Goal: Information Seeking & Learning: Find specific fact

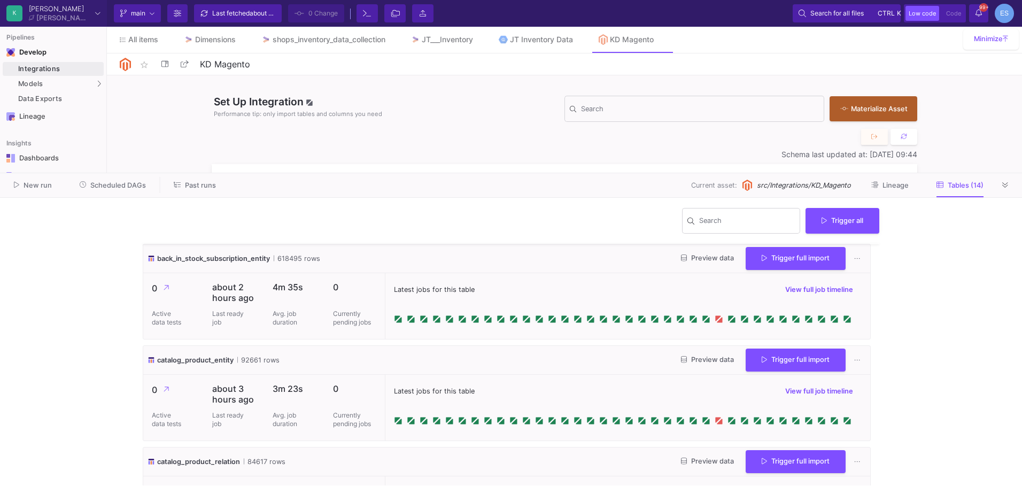
scroll to position [1223, 0]
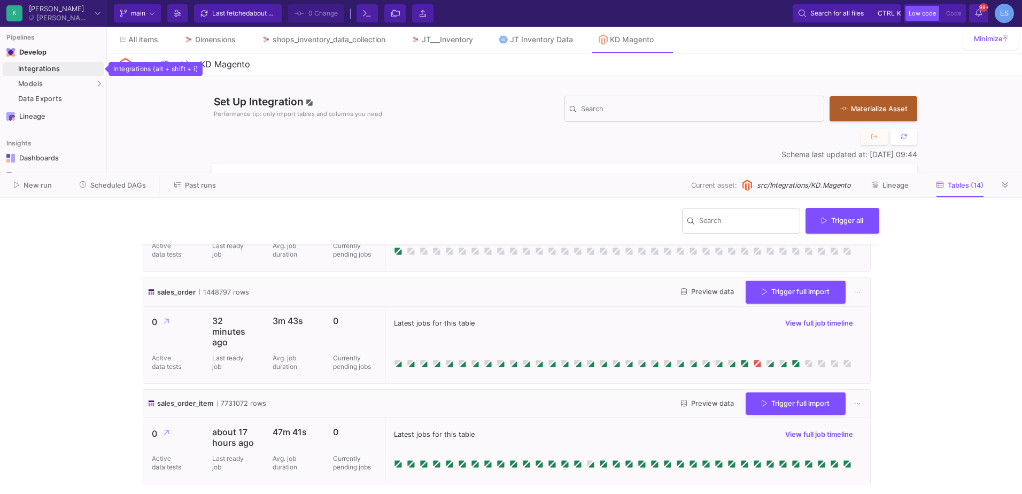
click at [67, 73] on link "Integrations" at bounding box center [53, 69] width 101 height 14
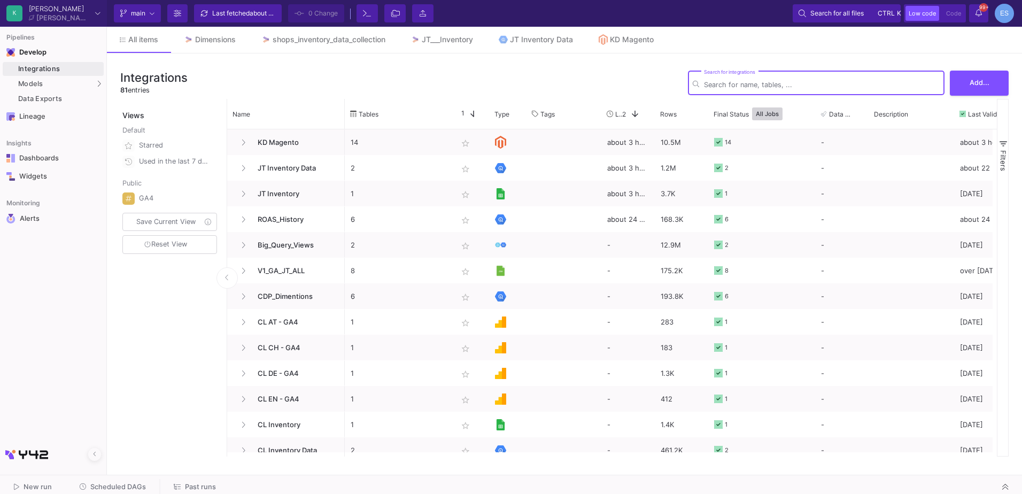
click at [742, 82] on input "Search for integrations" at bounding box center [822, 85] width 236 height 8
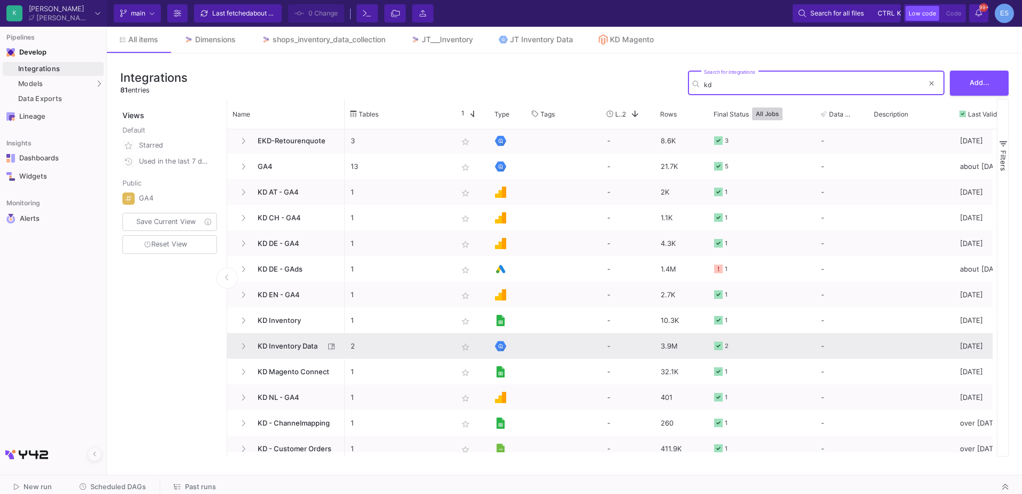
type input "kd"
click at [288, 344] on span "KD Inventory Data" at bounding box center [287, 346] width 73 height 25
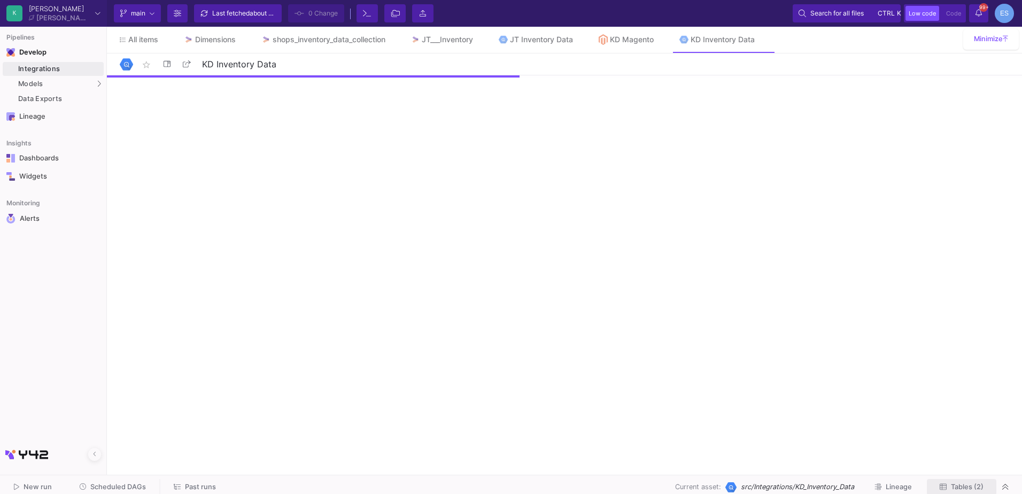
click at [985, 489] on button "Tables (2)" at bounding box center [961, 487] width 69 height 17
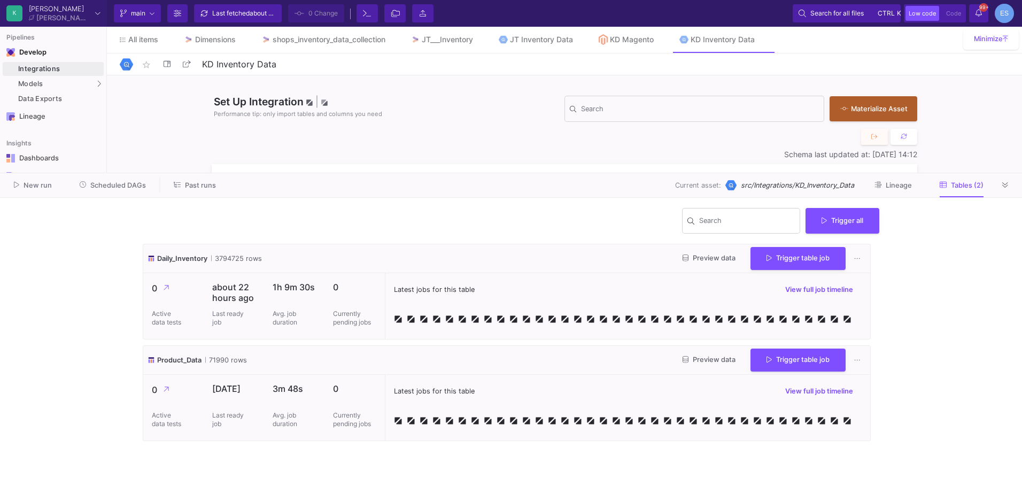
click at [704, 353] on button "Preview data" at bounding box center [709, 360] width 70 height 17
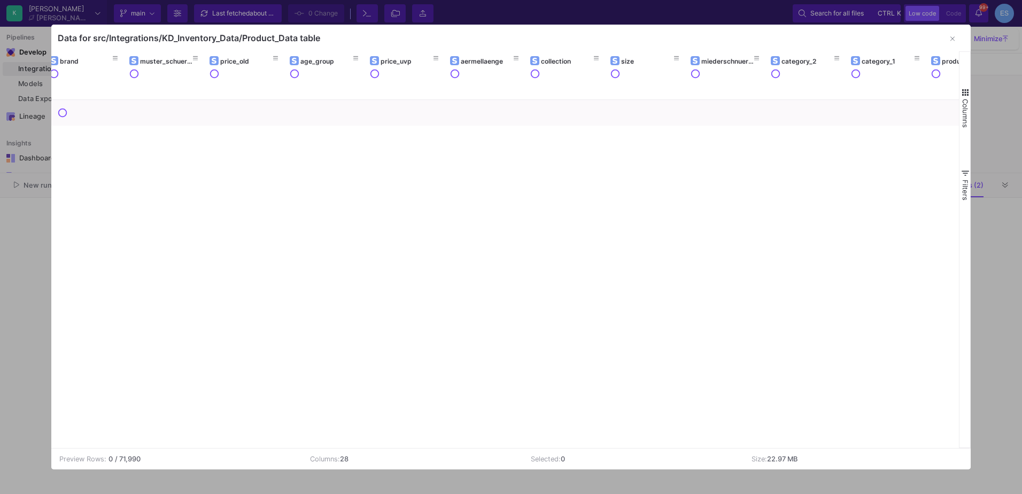
scroll to position [0, 1210]
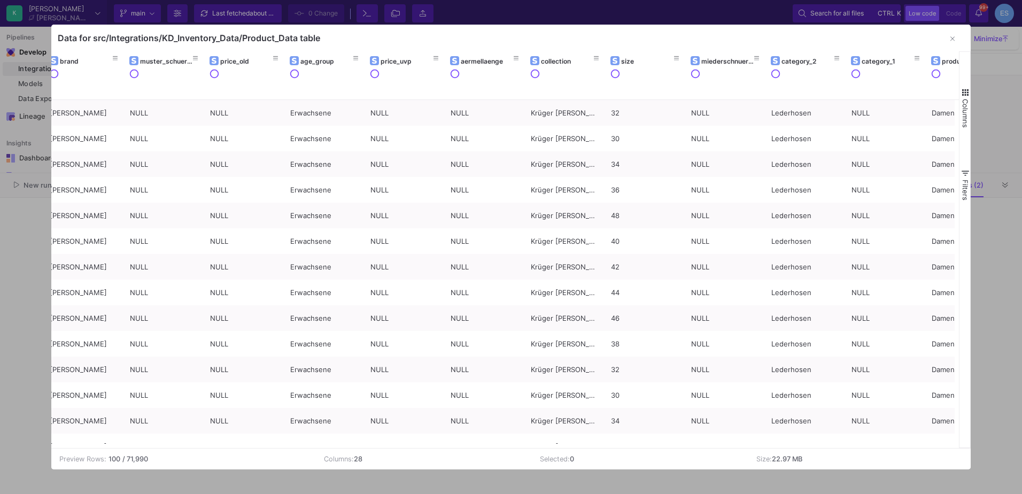
click at [969, 91] on span "button" at bounding box center [966, 93] width 10 height 10
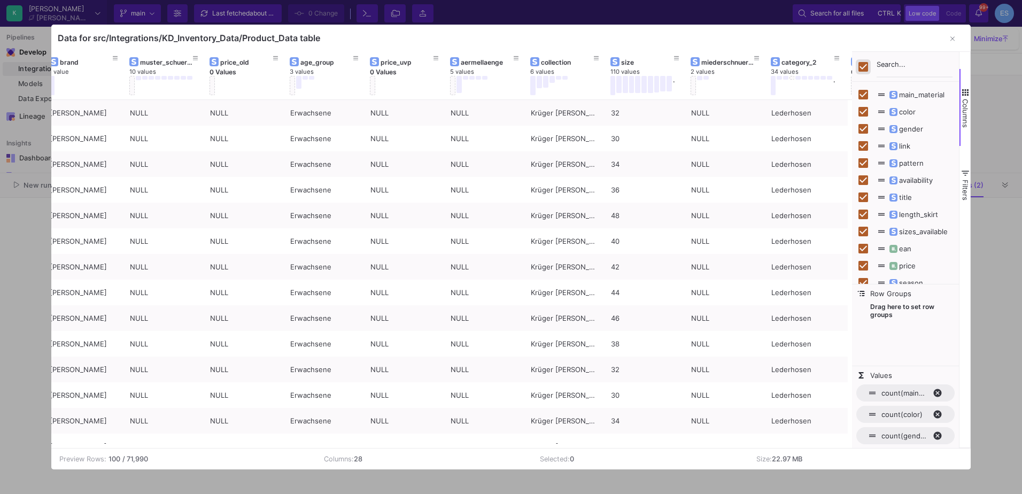
click at [867, 65] on input "Toggle Select All Columns" at bounding box center [863, 67] width 10 height 10
checkbox input "false"
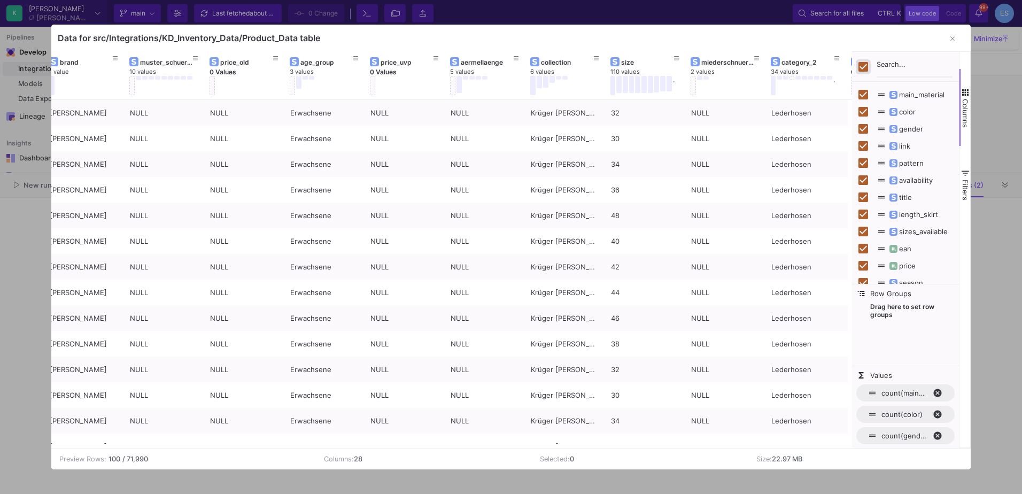
checkbox input "false"
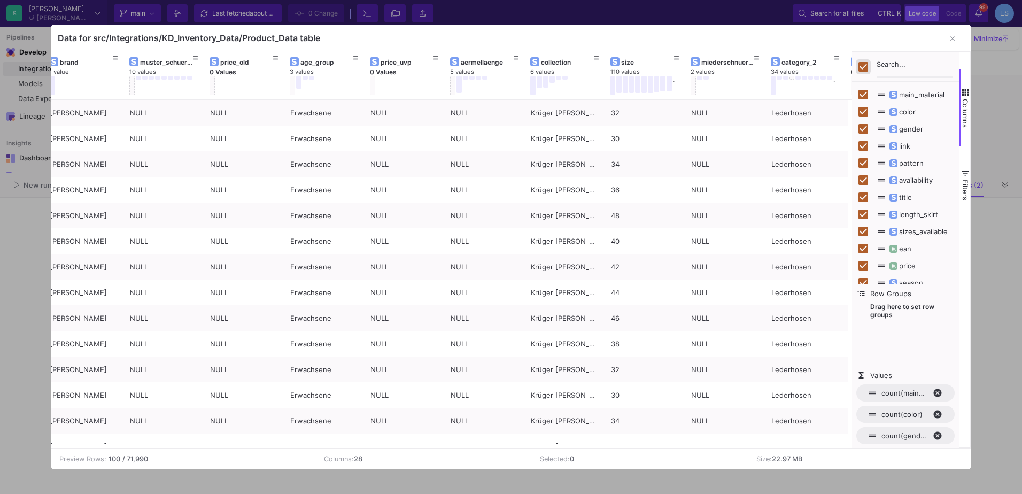
checkbox input "false"
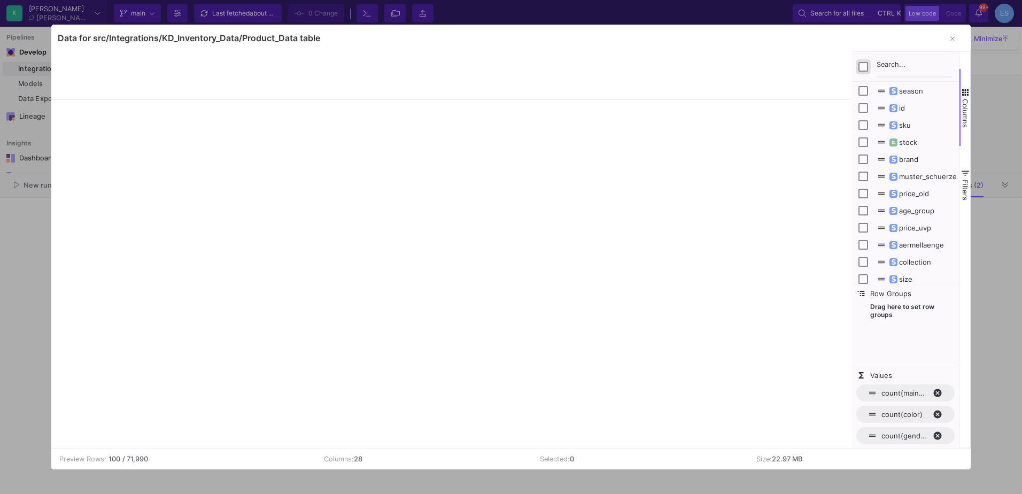
scroll to position [191, 0]
click at [903, 126] on span "sku" at bounding box center [899, 125] width 23 height 9
checkbox input "false"
checkbox input "true"
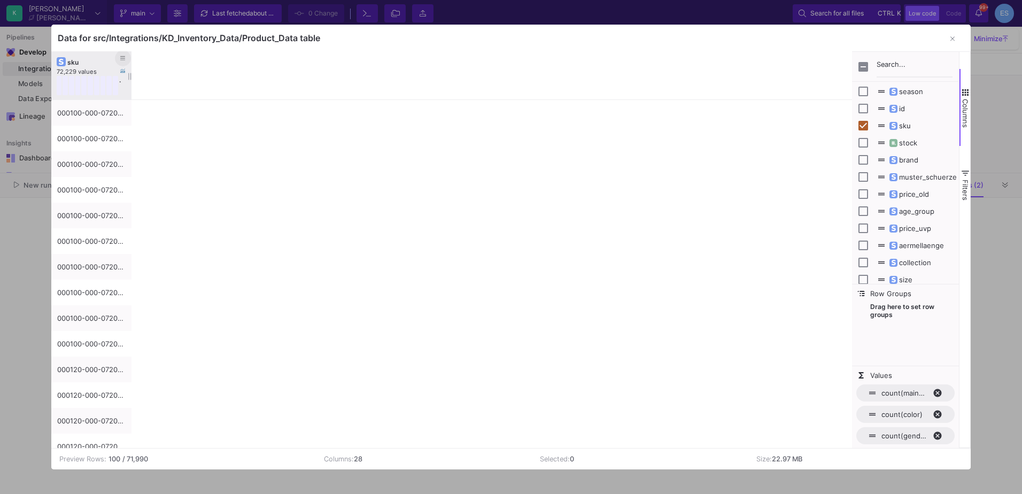
click at [126, 59] on button at bounding box center [123, 58] width 16 height 16
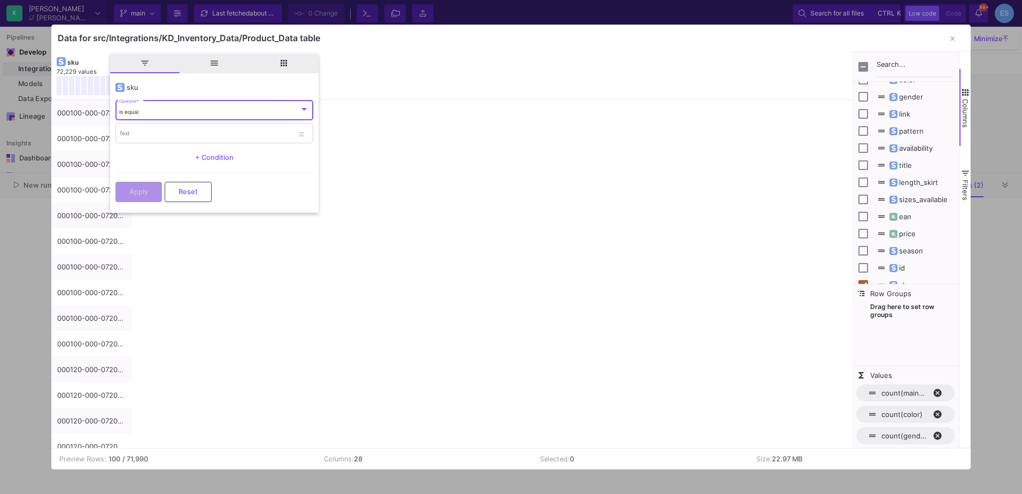
scroll to position [32, 0]
click at [906, 166] on span "title" at bounding box center [900, 165] width 24 height 9
checkbox input "true"
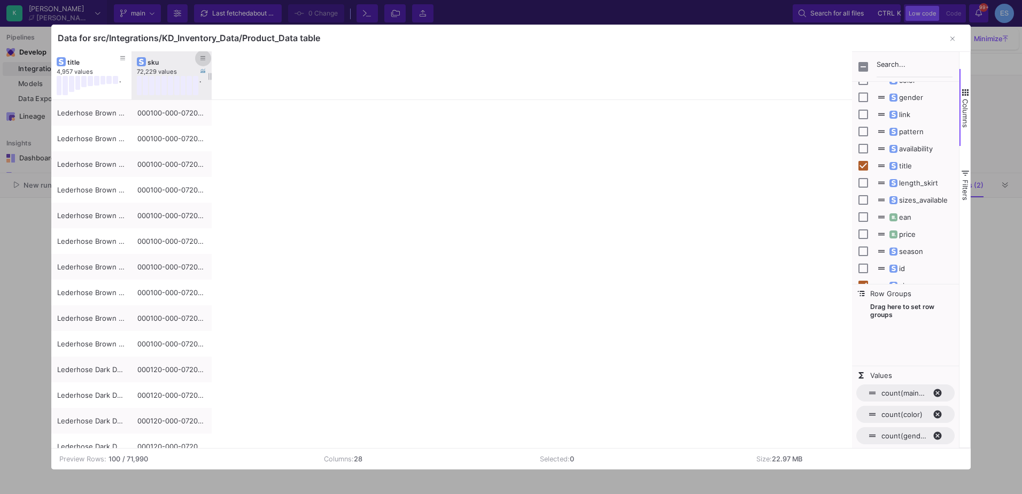
click at [204, 58] on icon at bounding box center [202, 59] width 5 height 6
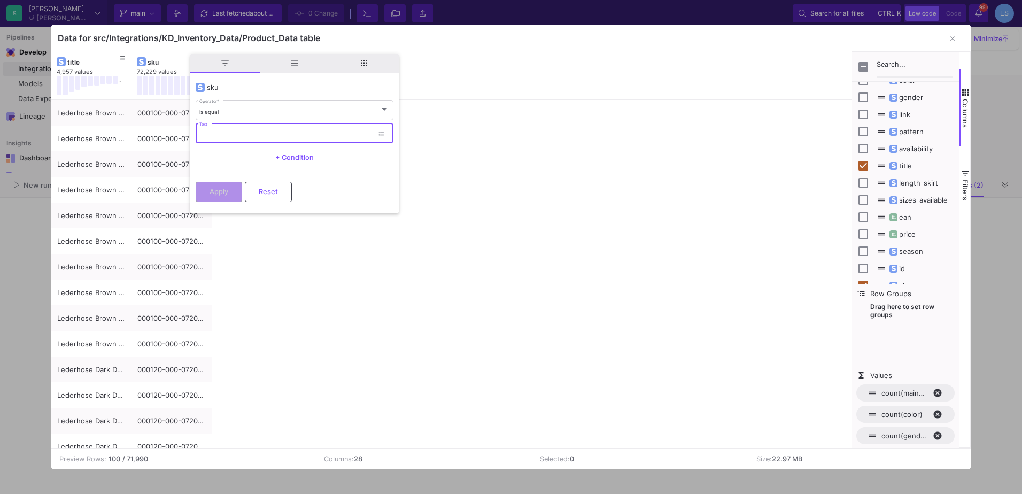
click at [266, 131] on input "Text" at bounding box center [286, 134] width 174 height 7
click at [253, 107] on div "is equal Operator *" at bounding box center [294, 110] width 190 height 22
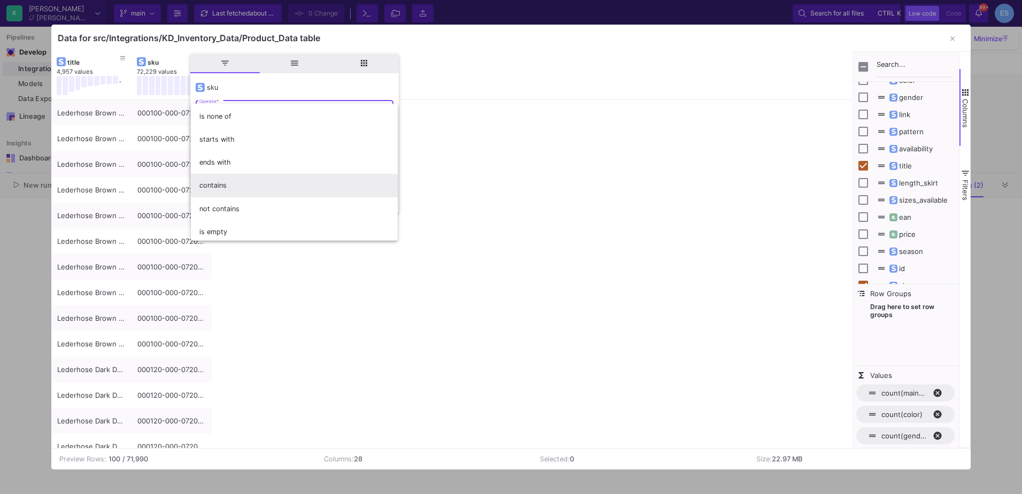
scroll to position [94, 0]
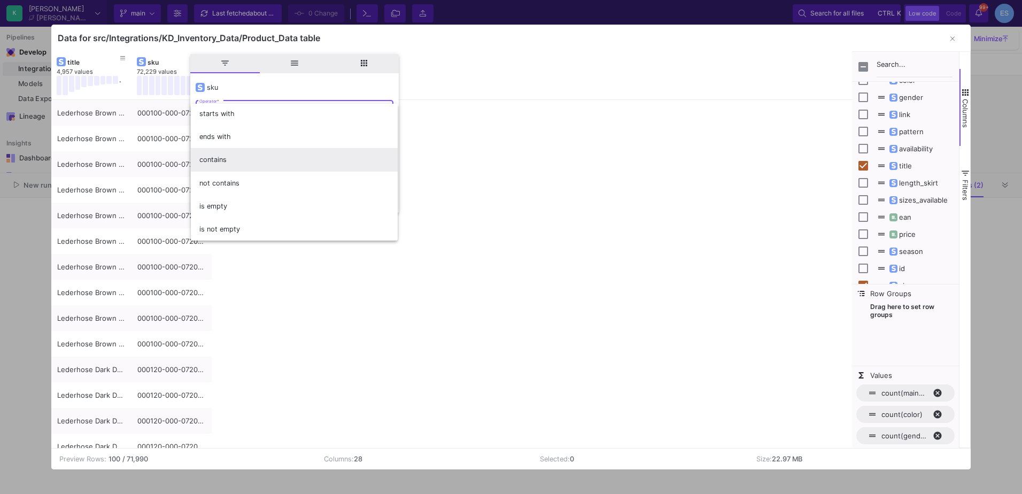
click at [234, 157] on span "contains" at bounding box center [294, 159] width 190 height 23
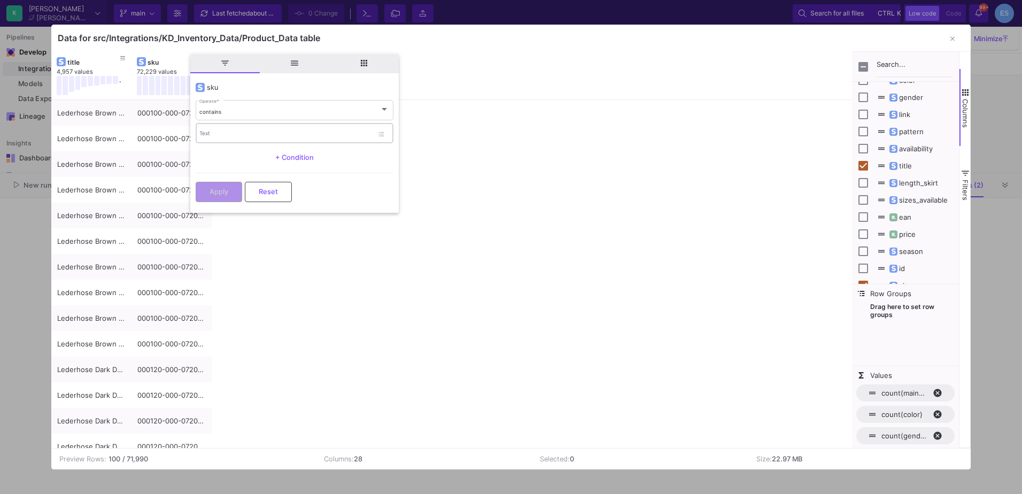
click at [236, 129] on div "Text" at bounding box center [286, 133] width 174 height 22
paste input "088900-000-0099"
type input "088900-000-0099"
click at [232, 201] on div "Apply Reset" at bounding box center [295, 189] width 198 height 33
click at [234, 191] on button "Apply" at bounding box center [219, 191] width 47 height 20
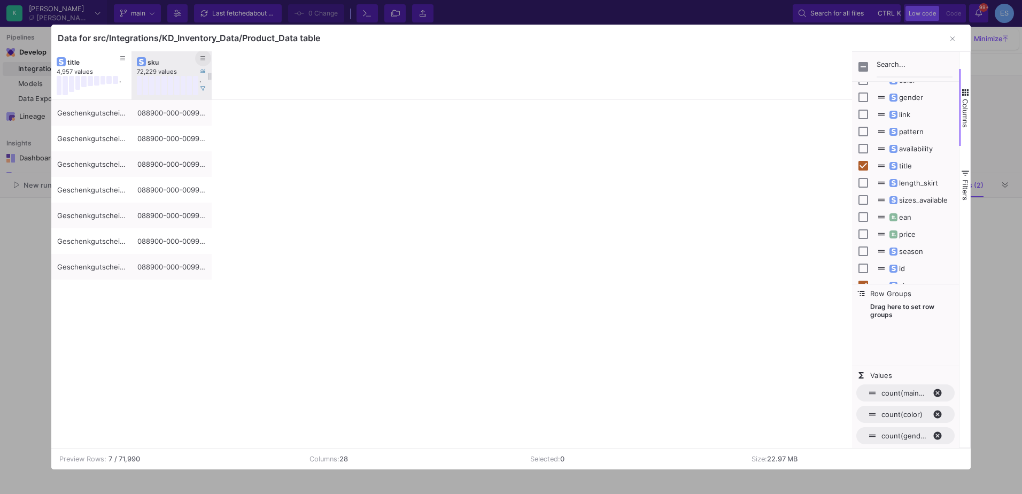
click at [202, 59] on icon at bounding box center [202, 59] width 5 height 6
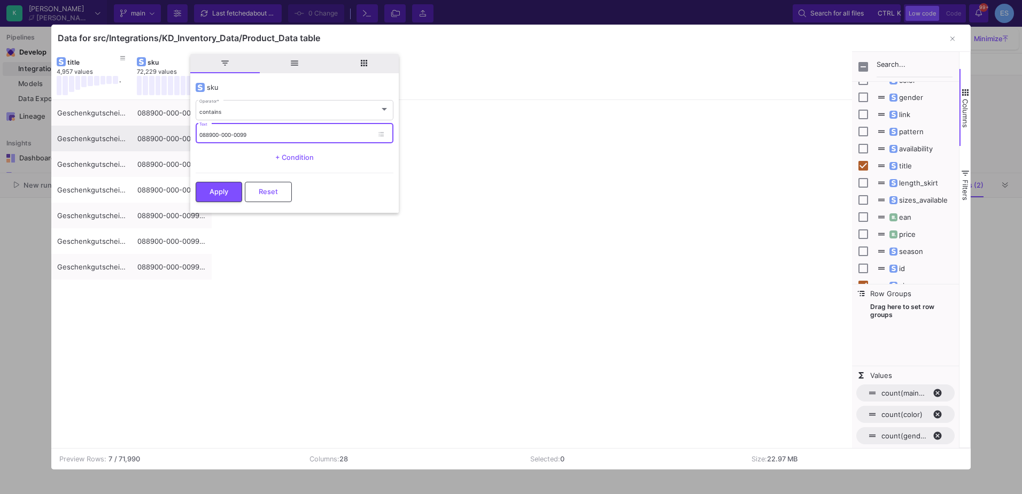
drag, startPoint x: 259, startPoint y: 131, endPoint x: 141, endPoint y: 141, distance: 118.6
click at [141, 141] on div "Drag here to set row groups Drag here to set column labels sku 72,229 values . …" at bounding box center [511, 249] width 920 height 397
paste input "710367-000-0002"
type input "710367-000-0002"
click at [219, 190] on span "Apply" at bounding box center [219, 191] width 19 height 8
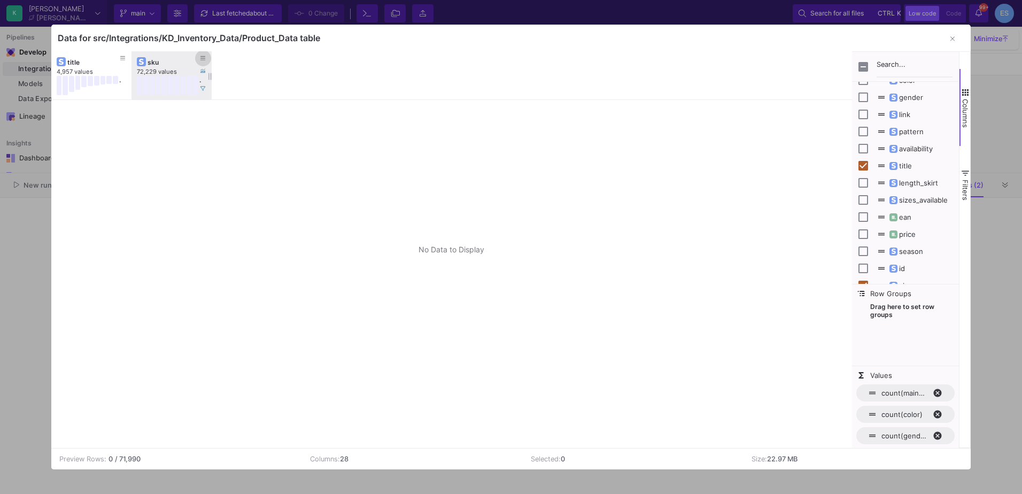
click at [203, 59] on icon at bounding box center [202, 59] width 5 height 6
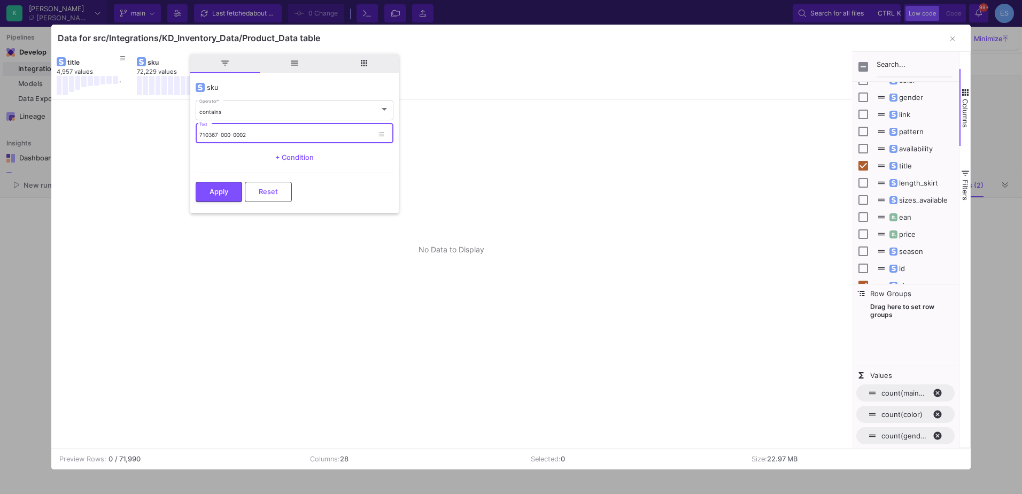
drag, startPoint x: 255, startPoint y: 134, endPoint x: 143, endPoint y: 143, distance: 112.1
click at [143, 143] on div "Drag here to set row groups Drag here to set column labels sku 72,229 values . …" at bounding box center [511, 249] width 920 height 397
paste input "961-000-0001"
type input "710961-000-0001"
click at [231, 195] on button "Apply" at bounding box center [219, 191] width 47 height 20
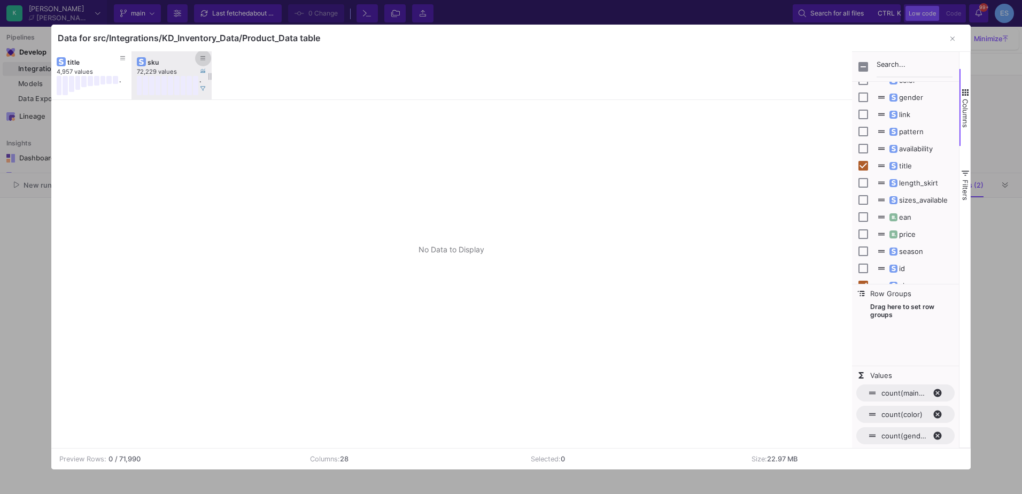
click at [203, 59] on icon at bounding box center [202, 59] width 5 height 6
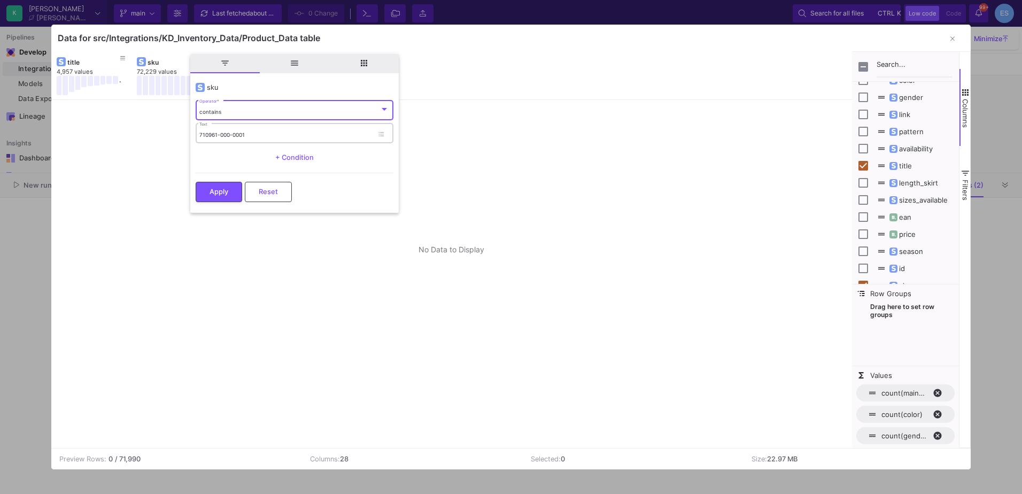
click at [241, 136] on input "710961-000-0001" at bounding box center [286, 134] width 174 height 7
drag, startPoint x: 268, startPoint y: 131, endPoint x: 176, endPoint y: 135, distance: 92.0
click at [176, 135] on div "Drag here to set row groups Drag here to set column labels sku 72,229 values . …" at bounding box center [511, 249] width 920 height 397
paste input "[PHONE_NUMBER]"
type input "700367-070-0036"
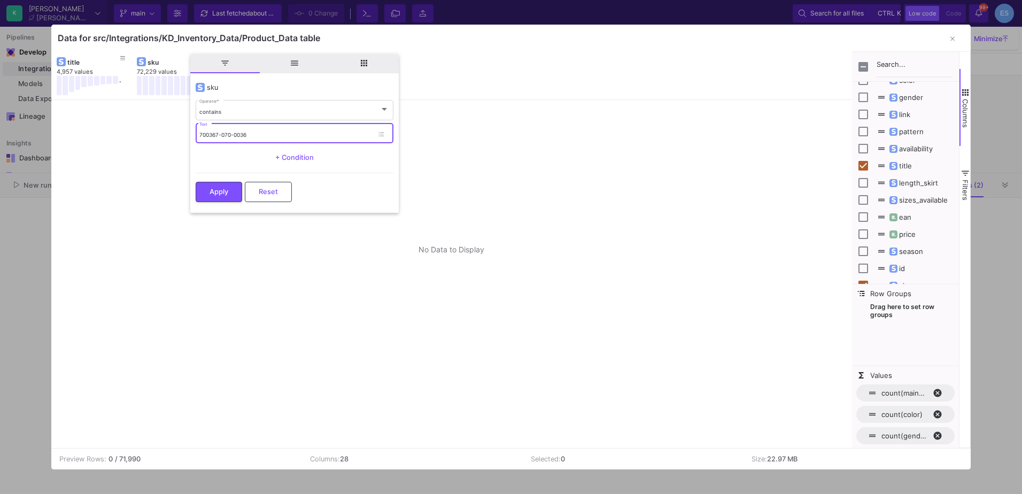
click at [236, 189] on button "Apply" at bounding box center [219, 192] width 47 height 20
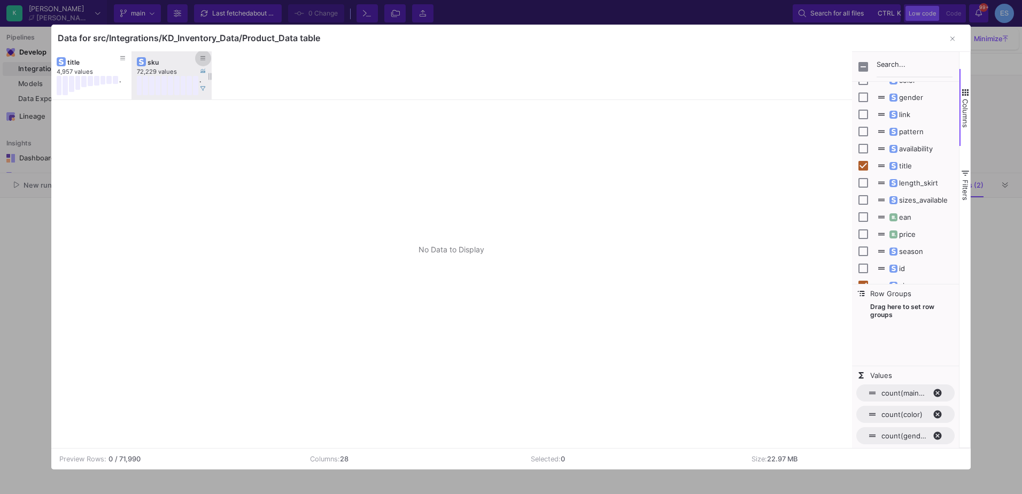
click at [202, 59] on icon at bounding box center [202, 59] width 5 height 6
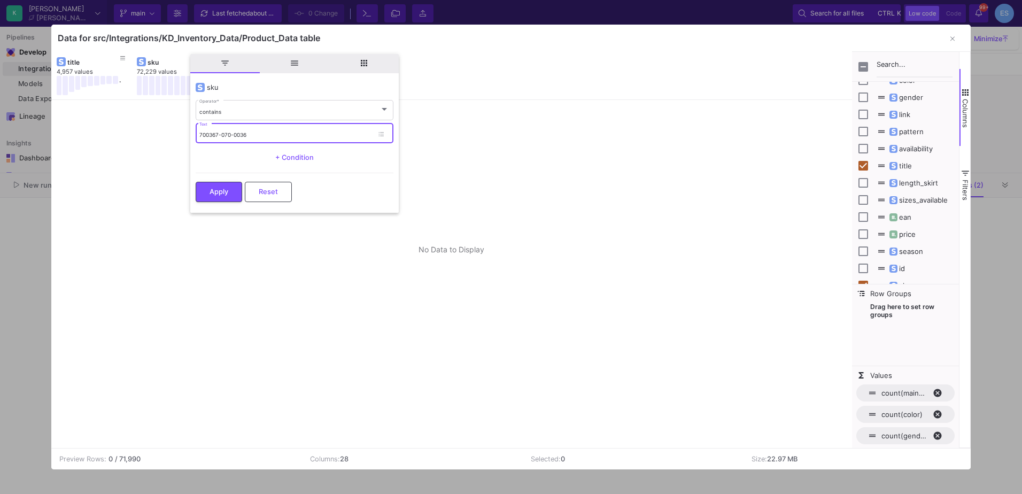
drag, startPoint x: 265, startPoint y: 133, endPoint x: 165, endPoint y: 134, distance: 100.0
click at [165, 134] on div "Drag here to set row groups Drag here to set column labels sku 72,229 values . …" at bounding box center [511, 249] width 920 height 397
paste input "[PHONE_NUMBER]"
type input "710067-000-0002"
click at [224, 192] on span "Apply" at bounding box center [219, 191] width 19 height 8
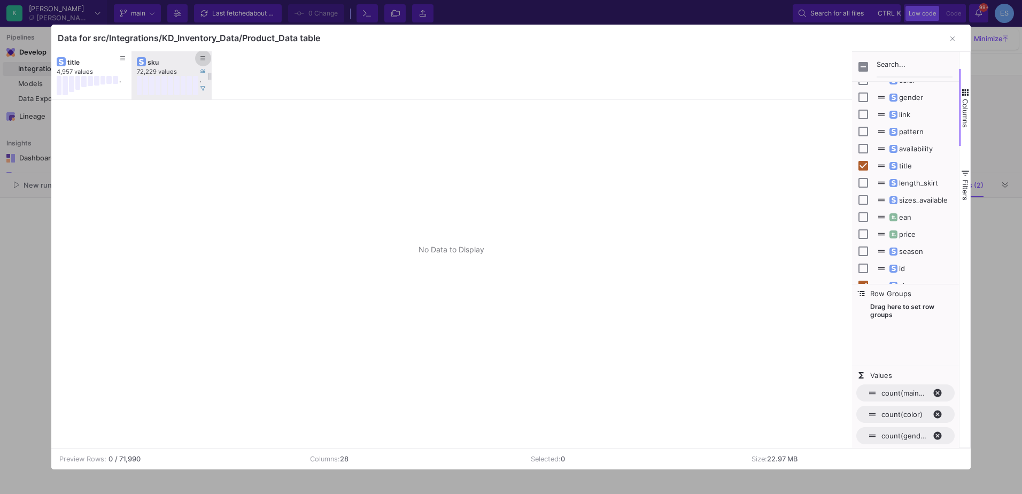
click at [204, 56] on icon at bounding box center [202, 59] width 5 height 6
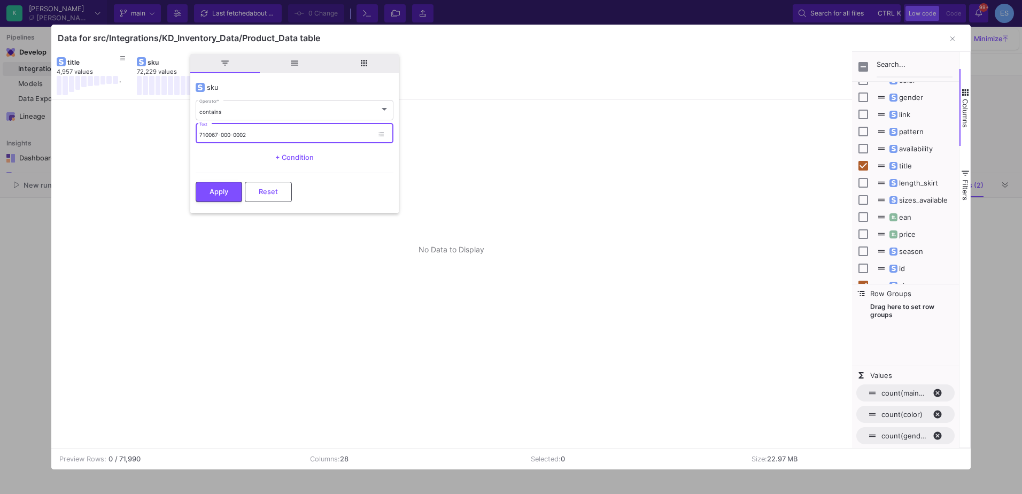
drag, startPoint x: 256, startPoint y: 134, endPoint x: 31, endPoint y: 150, distance: 225.6
click at [31, 150] on div "Data for src/Integrations/KD_Inventory_Data/Product_Data table Drag here to set…" at bounding box center [511, 247] width 1022 height 494
paste input "000450-000-0001"
type input "000450-000-0001"
click at [224, 191] on span "Apply" at bounding box center [219, 191] width 19 height 8
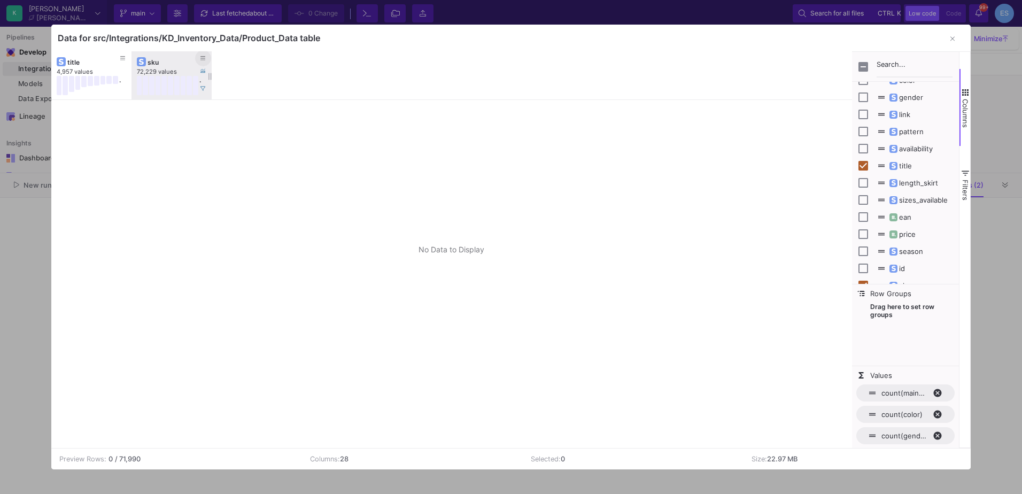
click at [199, 58] on button at bounding box center [203, 58] width 16 height 16
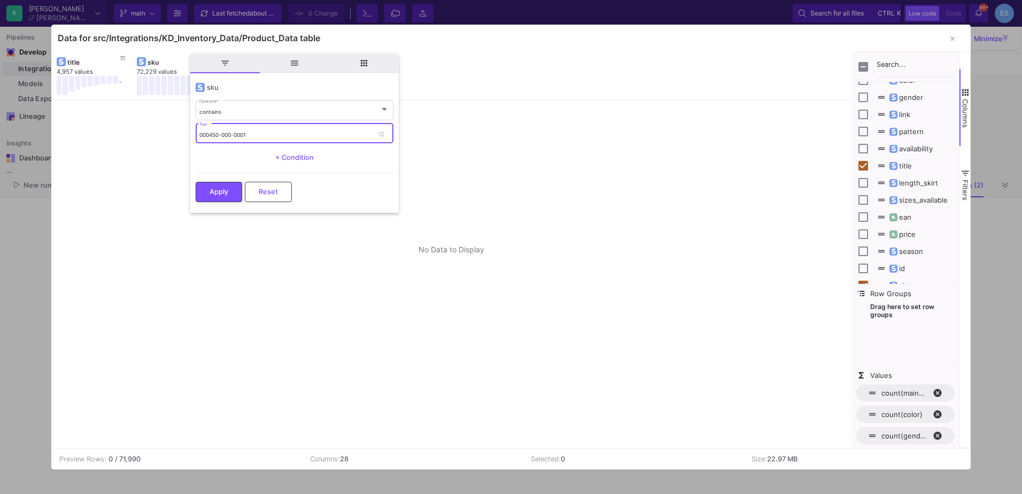
drag, startPoint x: 261, startPoint y: 133, endPoint x: 164, endPoint y: 130, distance: 97.3
click at [164, 130] on div "Drag here to set row groups Drag here to set column labels sku 72,229 values . …" at bounding box center [511, 249] width 920 height 397
paste input "4"
type input "000450-000-0004"
click at [220, 203] on div "Apply Reset" at bounding box center [295, 189] width 198 height 33
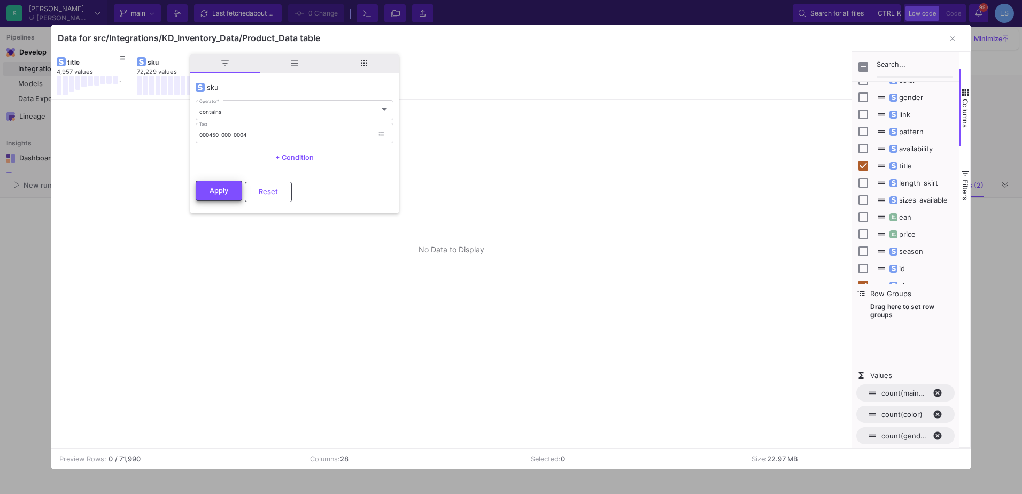
click at [219, 186] on button "Apply" at bounding box center [219, 191] width 47 height 20
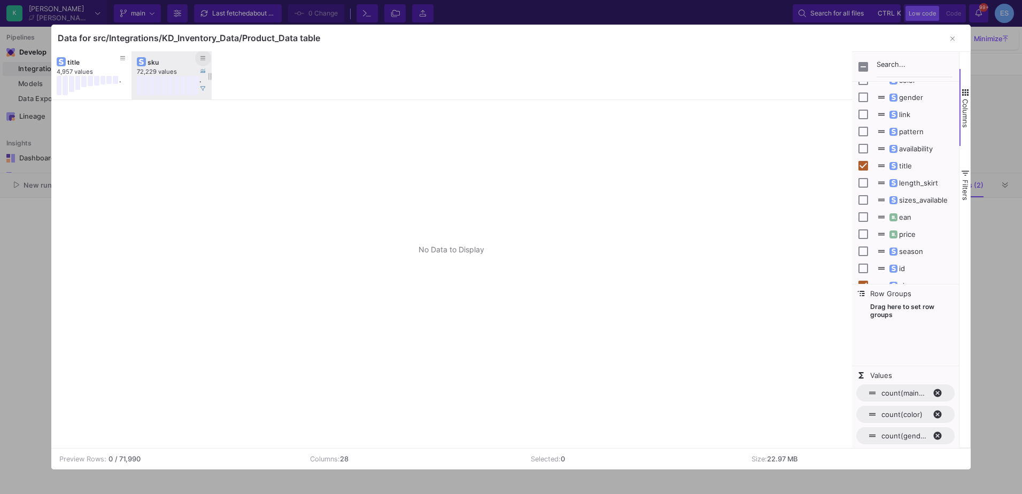
click at [207, 63] on button at bounding box center [203, 58] width 16 height 16
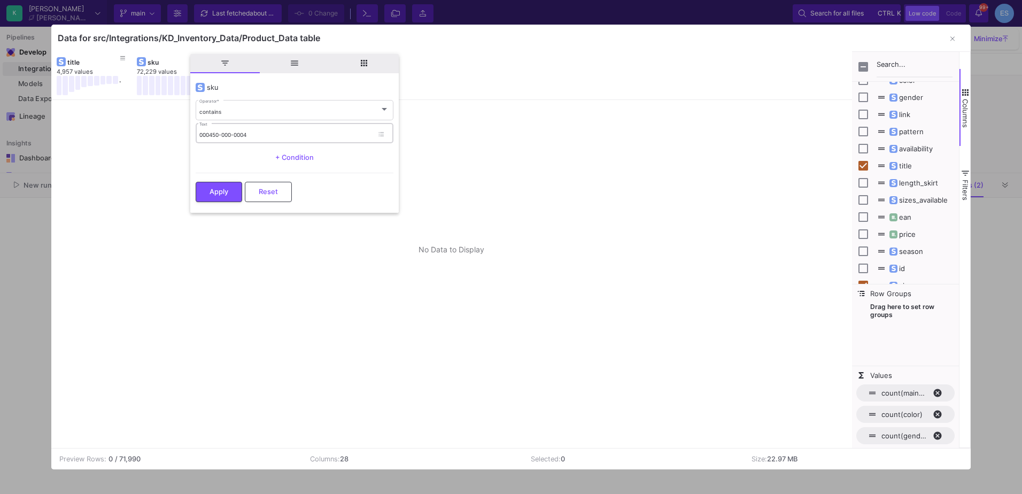
click at [251, 128] on div "000450-000-0004 Text" at bounding box center [286, 133] width 174 height 22
drag, startPoint x: 253, startPoint y: 135, endPoint x: 178, endPoint y: 126, distance: 75.8
click at [178, 126] on div "Drag here to set row groups Drag here to set column labels sku 72,229 values . …" at bounding box center [511, 249] width 920 height 397
click at [228, 182] on button "Apply" at bounding box center [219, 191] width 47 height 20
